Goal: Task Accomplishment & Management: Use online tool/utility

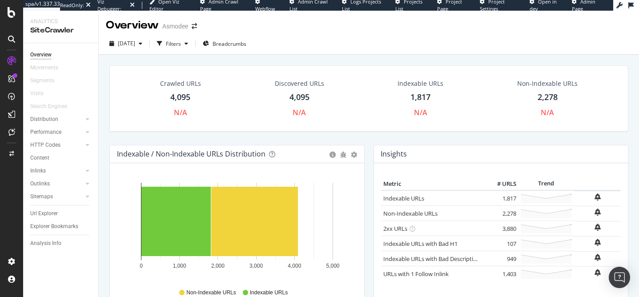
scroll to position [1, 0]
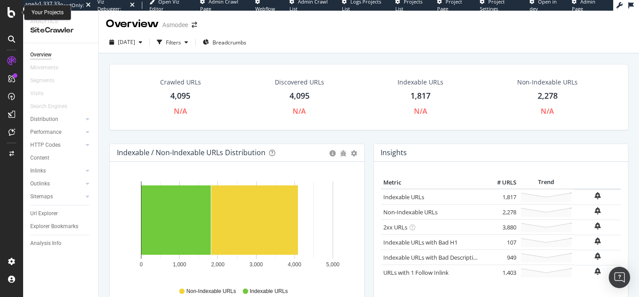
click at [12, 15] on icon at bounding box center [12, 12] width 8 height 11
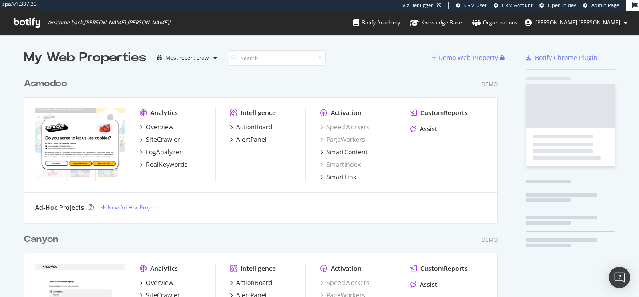
scroll to position [297, 639]
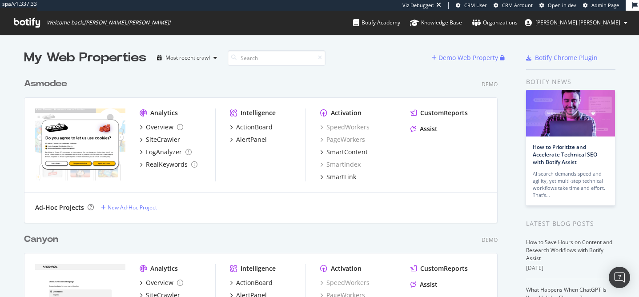
click at [30, 22] on icon at bounding box center [27, 23] width 26 height 10
click at [24, 21] on icon at bounding box center [27, 23] width 26 height 10
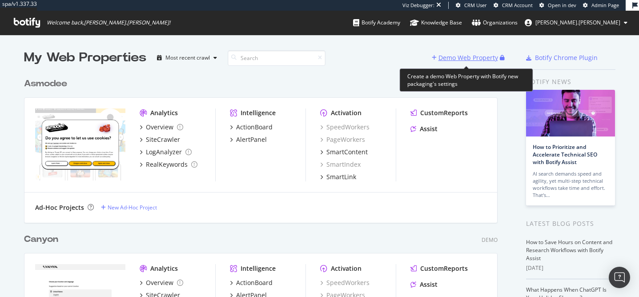
click at [457, 54] on div "Demo Web Property" at bounding box center [469, 57] width 60 height 9
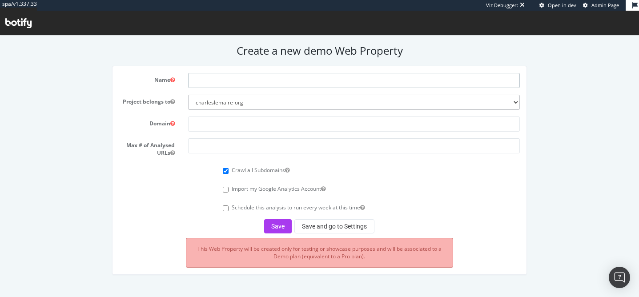
click at [277, 84] on input "text" at bounding box center [354, 80] width 332 height 15
type input "Asmodee v2"
click at [253, 125] on input "text" at bounding box center [354, 124] width 332 height 15
paste input "[URL][DOMAIN_NAME]"
type input "[URL][DOMAIN_NAME]"
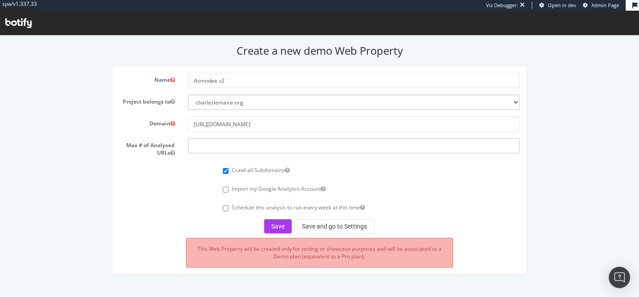
click at [248, 139] on input "number" at bounding box center [354, 145] width 332 height 15
type input "50000"
click at [283, 227] on button "Save" at bounding box center [278, 226] width 28 height 14
click at [333, 227] on button "Save and go to Settings" at bounding box center [335, 226] width 80 height 14
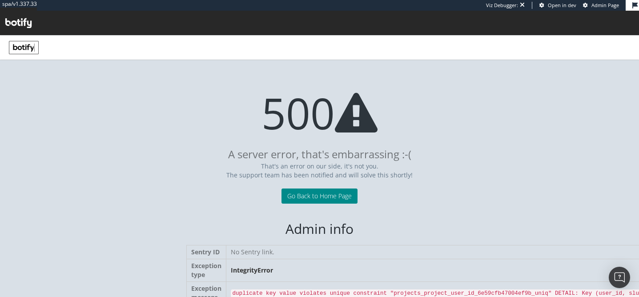
click at [333, 194] on link "Go Back to Home Page" at bounding box center [320, 196] width 76 height 15
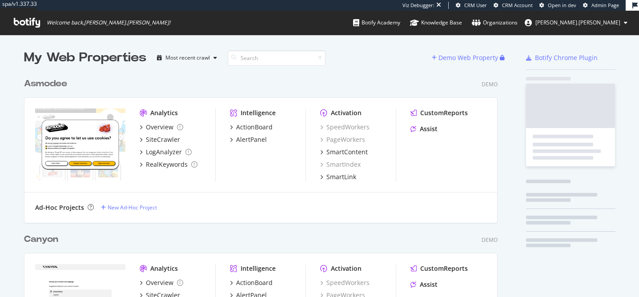
scroll to position [623, 481]
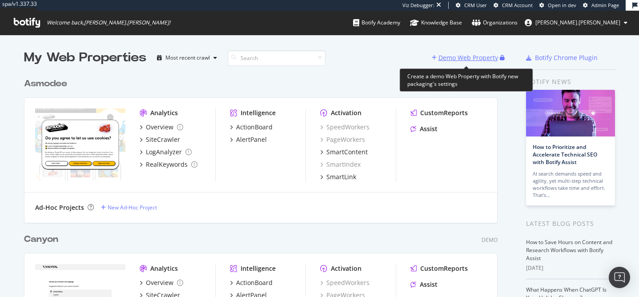
click at [456, 55] on div "Demo Web Property" at bounding box center [469, 57] width 60 height 9
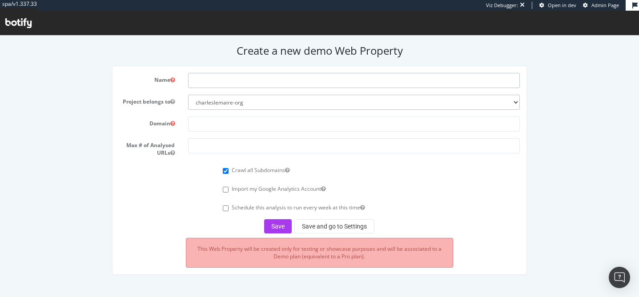
click at [361, 81] on input "text" at bounding box center [354, 80] width 332 height 15
type input "Asmodee v2"
click at [253, 127] on input "text" at bounding box center [354, 124] width 332 height 15
paste input "[URL][DOMAIN_NAME]"
type input "[URL][DOMAIN_NAME]"
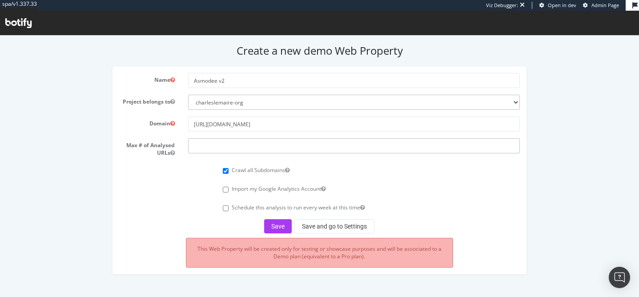
drag, startPoint x: 236, startPoint y: 135, endPoint x: 236, endPoint y: 143, distance: 8.5
click at [236, 143] on form "Name Asmodee v2 Project belongs to charleslemaire-org Domain [URL][DOMAIN_NAME]…" at bounding box center [319, 153] width 401 height 161
type input "50000"
click at [276, 222] on button "Save" at bounding box center [278, 226] width 28 height 14
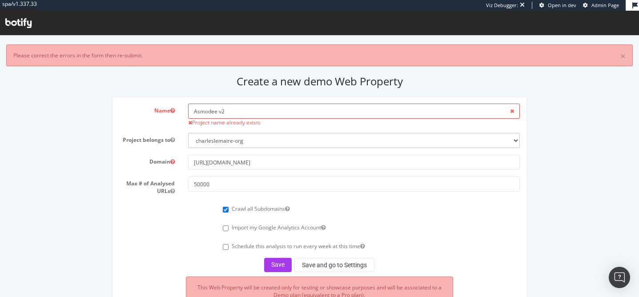
click at [237, 115] on input "Asmodee v2" at bounding box center [354, 111] width 332 height 15
type input "Asmodee v"
click at [273, 265] on button "Save" at bounding box center [278, 265] width 28 height 14
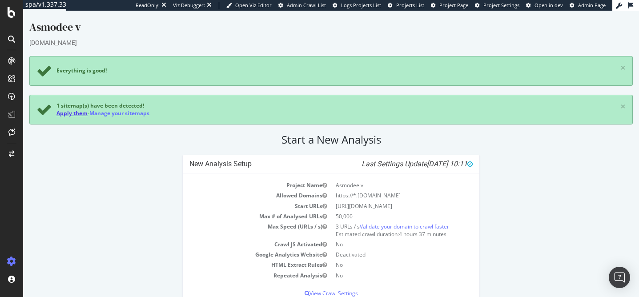
click at [82, 114] on link "Apply them" at bounding box center [72, 113] width 31 height 8
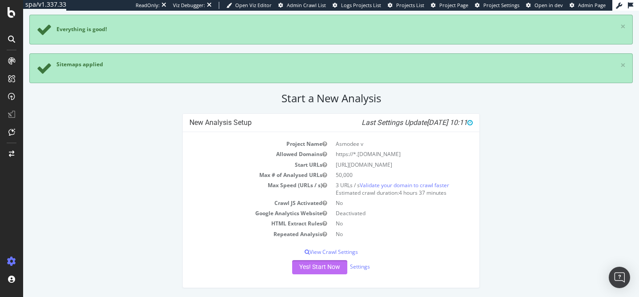
click at [323, 271] on button "Yes! Start Now" at bounding box center [319, 267] width 55 height 14
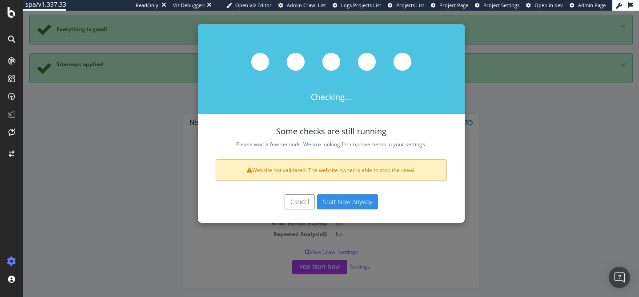
click at [351, 203] on button "Start Now Anyway" at bounding box center [347, 201] width 61 height 15
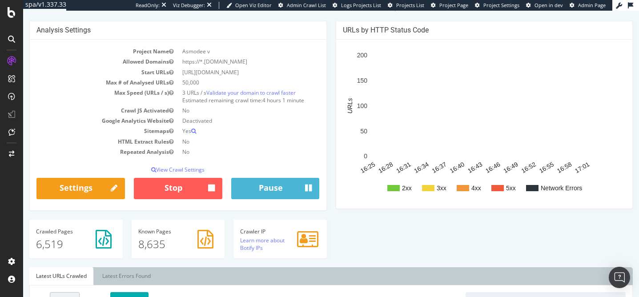
scroll to position [85, 0]
